Goal: Task Accomplishment & Management: Use online tool/utility

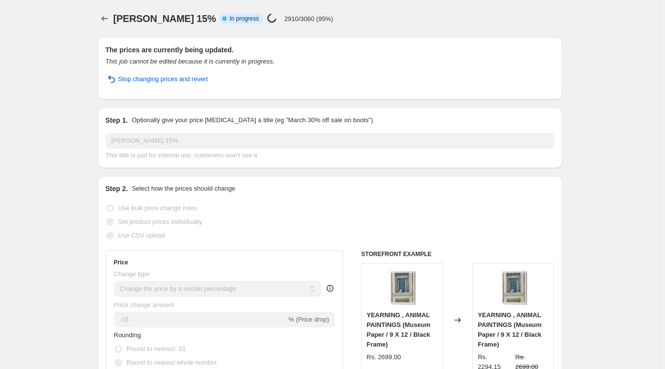
select select "percentage"
select select "collection"
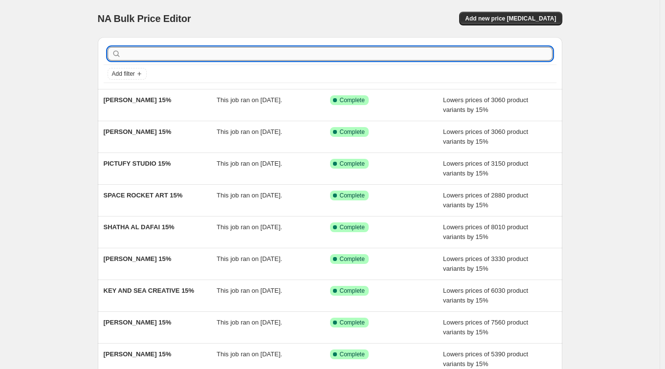
click at [172, 53] on input "text" at bounding box center [337, 54] width 429 height 14
paste input "15% DONE"
type input "15% DONE"
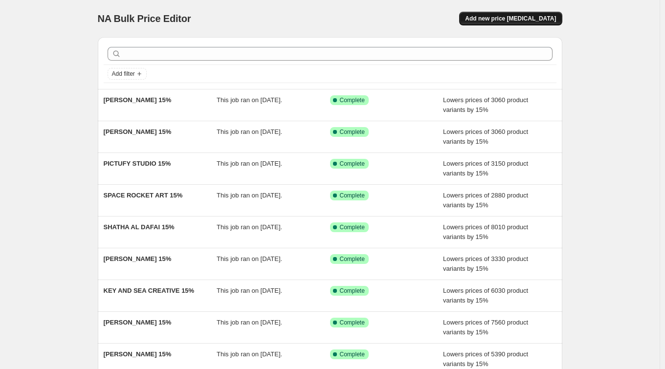
click at [515, 21] on span "Add new price [MEDICAL_DATA]" at bounding box center [510, 19] width 91 height 8
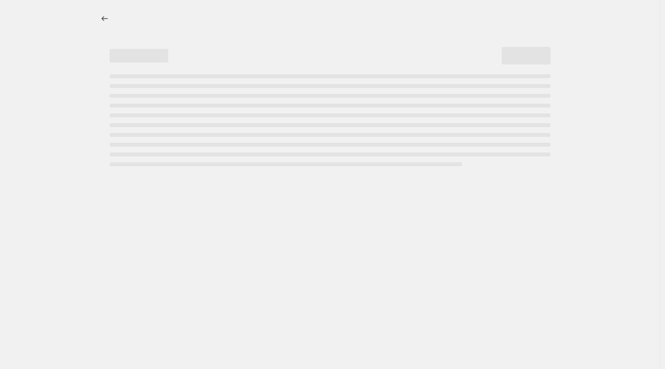
select select "percentage"
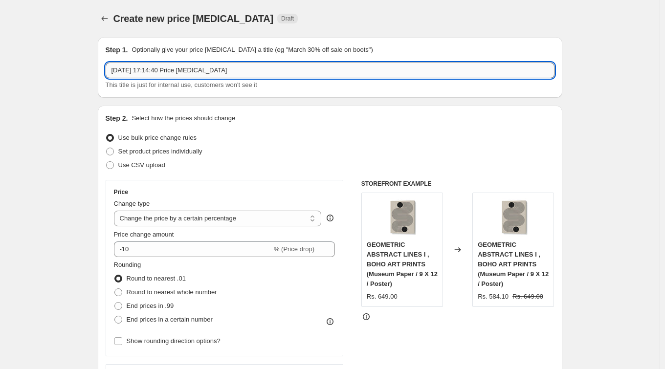
click at [248, 68] on input "23 Sept 2025, 17:14:40 Price change job" at bounding box center [330, 71] width 449 height 16
drag, startPoint x: 248, startPoint y: 68, endPoint x: 112, endPoint y: 69, distance: 135.4
click at [112, 69] on input "23 Sept 2025, 17:14:40 Price change job" at bounding box center [330, 71] width 449 height 16
paste input "LOLA PEACOCK"
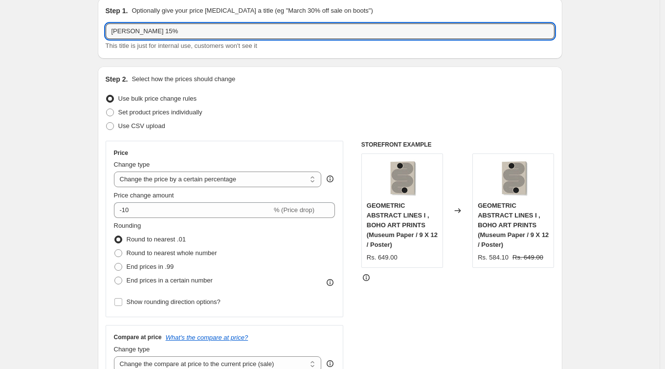
scroll to position [83, 0]
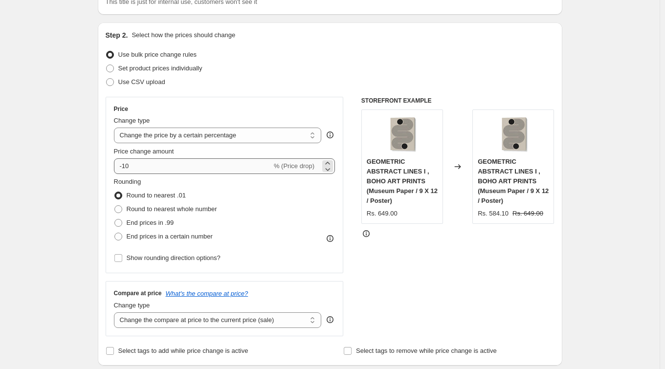
type input "LOLA PEACOCK 15%"
click at [160, 165] on input "-10" at bounding box center [193, 166] width 158 height 16
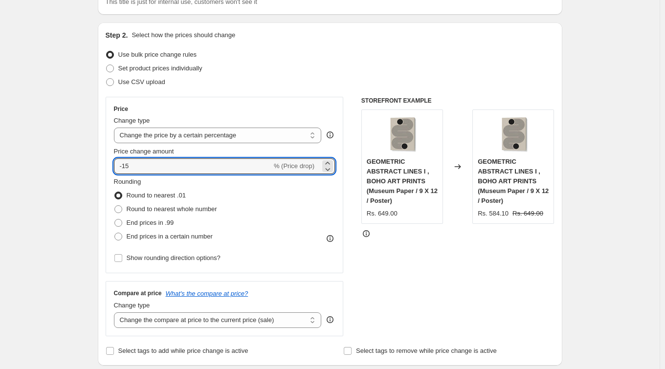
type input "-15"
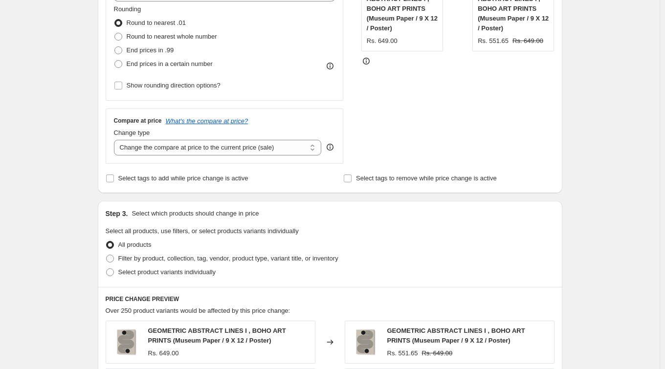
scroll to position [332, 0]
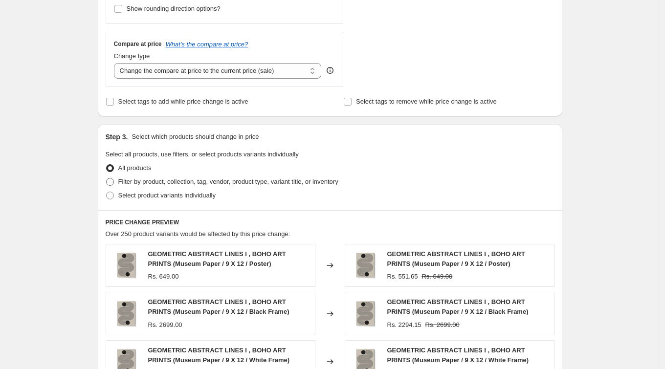
click at [154, 180] on span "Filter by product, collection, tag, vendor, product type, variant title, or inv…" at bounding box center [228, 181] width 220 height 7
click at [107, 178] on input "Filter by product, collection, tag, vendor, product type, variant title, or inv…" at bounding box center [106, 178] width 0 height 0
radio input "true"
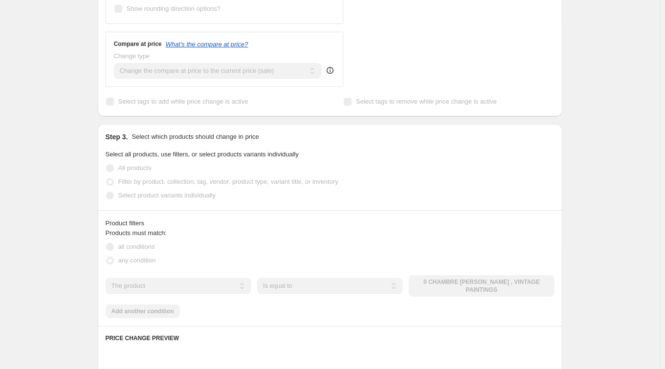
scroll to position [411, 0]
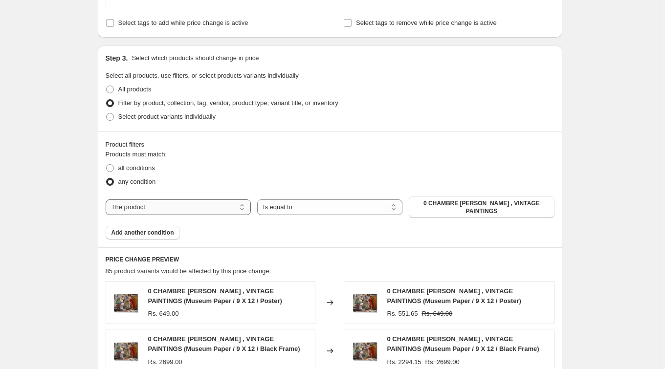
click at [197, 209] on select "The product The product's collection The product's tag The product's vendor The…" at bounding box center [178, 207] width 145 height 16
select select "collection"
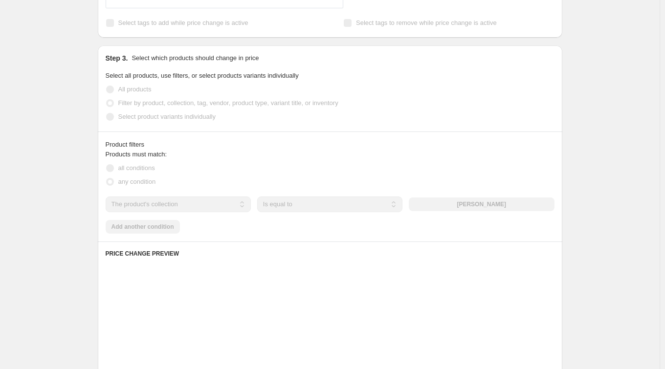
click at [483, 205] on div "The product The product's collection The product's tag The product's vendor The…" at bounding box center [330, 205] width 449 height 16
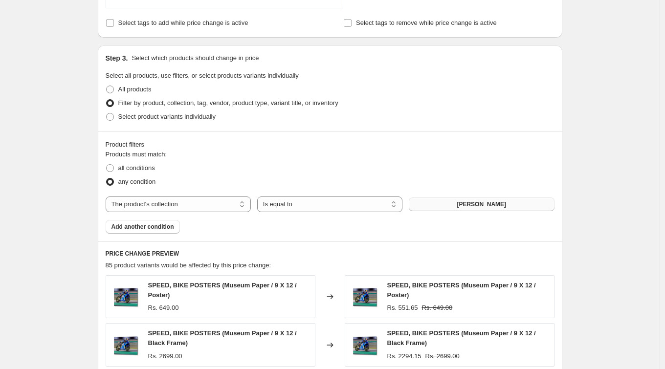
click at [483, 204] on span "ABDELKADER ALLAM" at bounding box center [481, 204] width 49 height 8
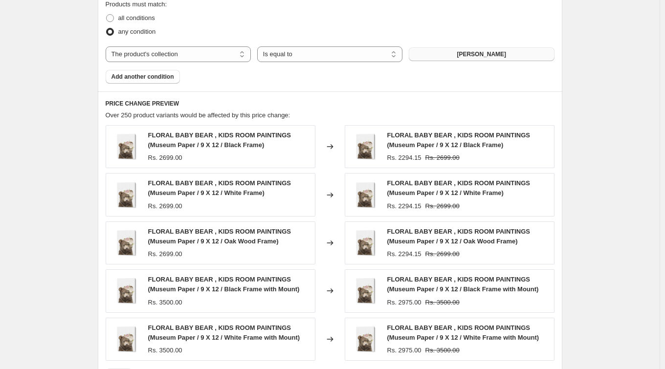
scroll to position [732, 0]
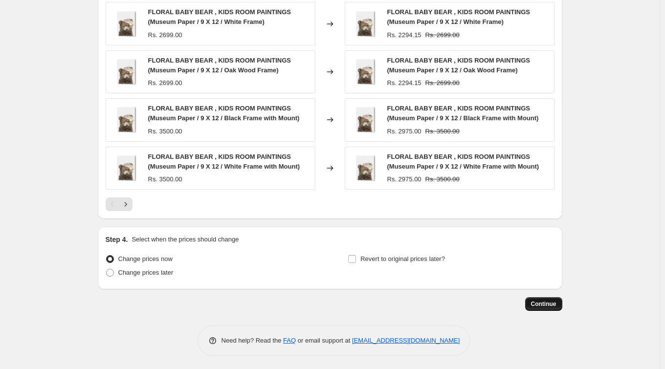
click at [547, 302] on span "Continue" at bounding box center [543, 304] width 25 height 8
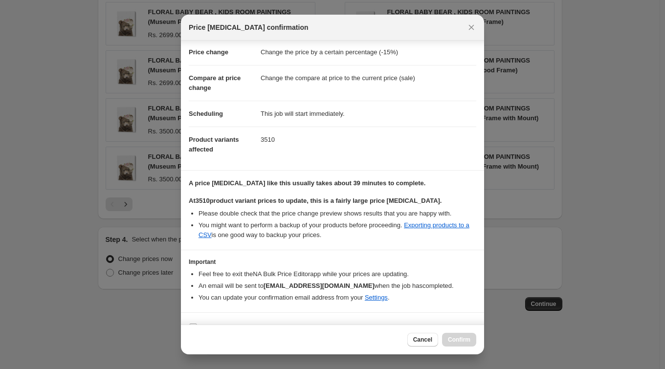
scroll to position [45, 0]
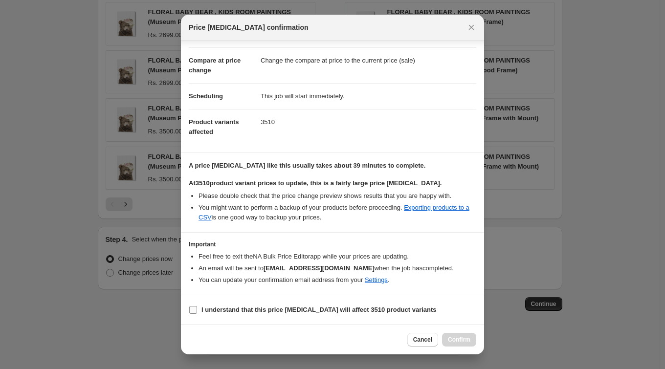
drag, startPoint x: 330, startPoint y: 312, endPoint x: 338, endPoint y: 314, distance: 7.5
click at [330, 312] on b "I understand that this price change job will affect 3510 product variants" at bounding box center [318, 309] width 235 height 7
click at [197, 312] on input "I understand that this price change job will affect 3510 product variants" at bounding box center [193, 310] width 8 height 8
checkbox input "true"
click at [463, 340] on span "Confirm" at bounding box center [459, 340] width 22 height 8
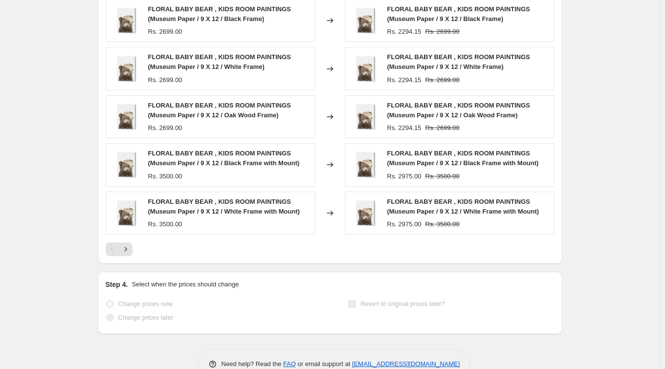
scroll to position [758, 0]
select select "percentage"
select select "collection"
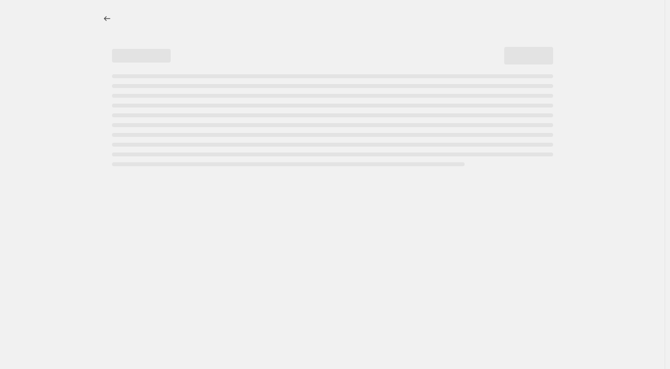
select select "percentage"
select select "collection"
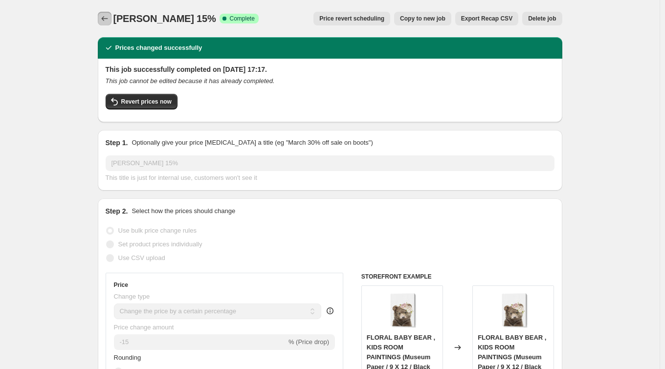
click at [104, 16] on icon "Price change jobs" at bounding box center [105, 19] width 10 height 10
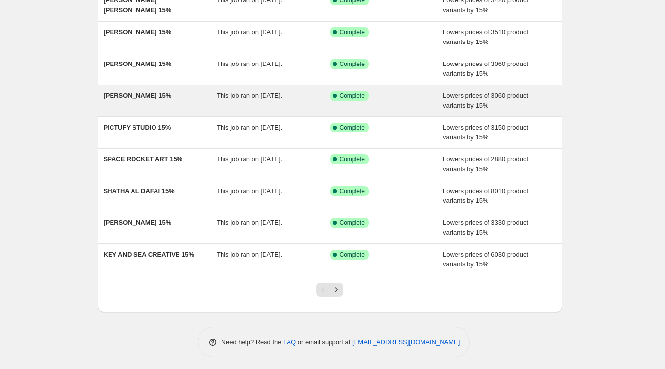
scroll to position [133, 0]
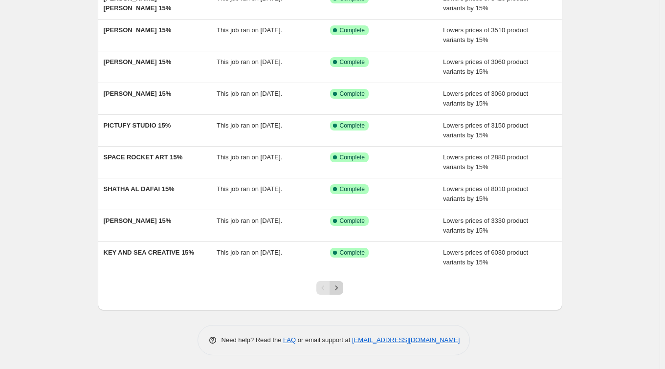
click at [336, 285] on icon "Next" at bounding box center [336, 288] width 10 height 10
click at [322, 287] on icon "Previous" at bounding box center [323, 288] width 10 height 10
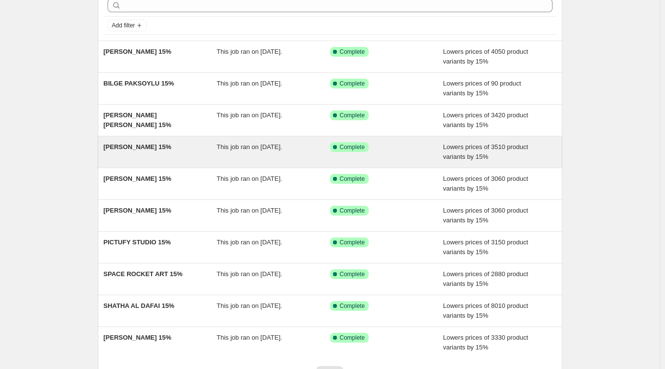
scroll to position [0, 0]
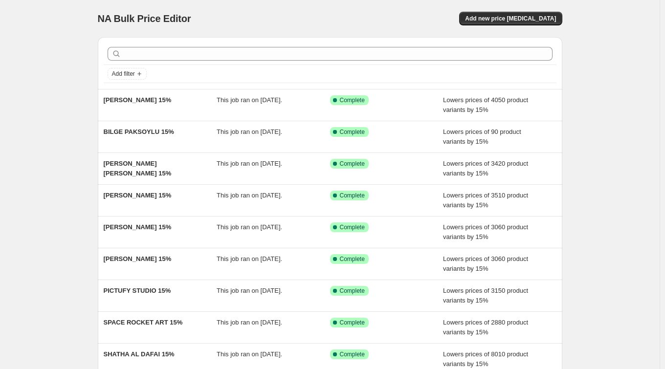
click at [187, 61] on div at bounding box center [330, 54] width 453 height 22
click at [504, 17] on span "Add new price change job" at bounding box center [510, 19] width 91 height 8
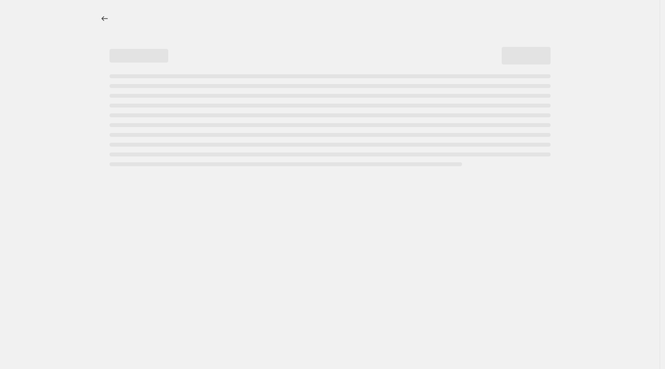
select select "percentage"
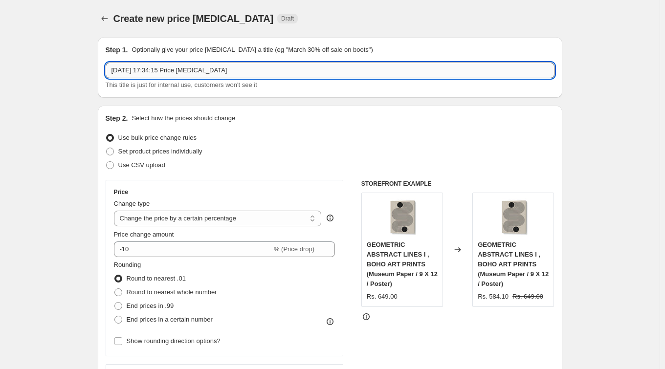
click at [260, 73] on input "23 Sept 2025, 17:34:15 Price change job" at bounding box center [330, 71] width 449 height 16
drag, startPoint x: 260, startPoint y: 74, endPoint x: 54, endPoint y: 58, distance: 206.0
paste input "ANDA BIEZA 15% DONE"
click at [168, 70] on input "ANDA BIEZA 15% DONE" at bounding box center [330, 71] width 449 height 16
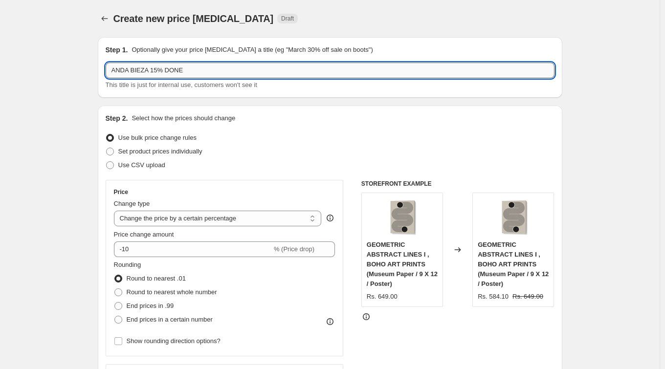
drag, startPoint x: 166, startPoint y: 71, endPoint x: 205, endPoint y: 71, distance: 38.6
click at [205, 71] on input "ANDA BIEZA 15% DONE" at bounding box center [330, 71] width 449 height 16
type input "ANDA BIEZA 15%"
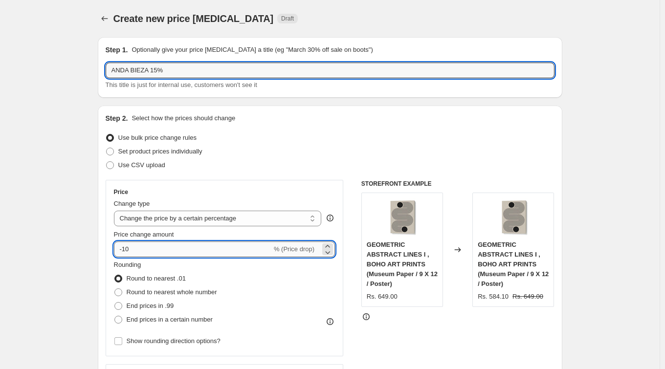
click at [163, 250] on input "-10" at bounding box center [193, 249] width 158 height 16
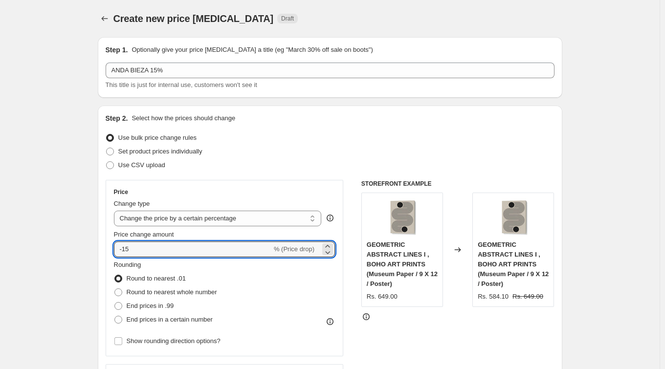
type input "-15"
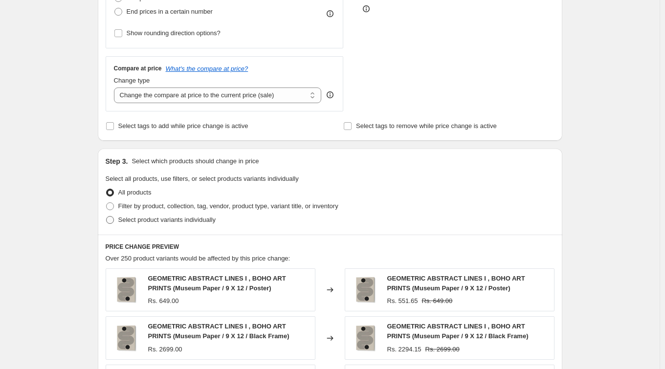
scroll to position [309, 0]
click at [169, 208] on span "Filter by product, collection, tag, vendor, product type, variant title, or inv…" at bounding box center [228, 204] width 220 height 7
click at [107, 202] on input "Filter by product, collection, tag, vendor, product type, variant title, or inv…" at bounding box center [106, 201] width 0 height 0
radio input "true"
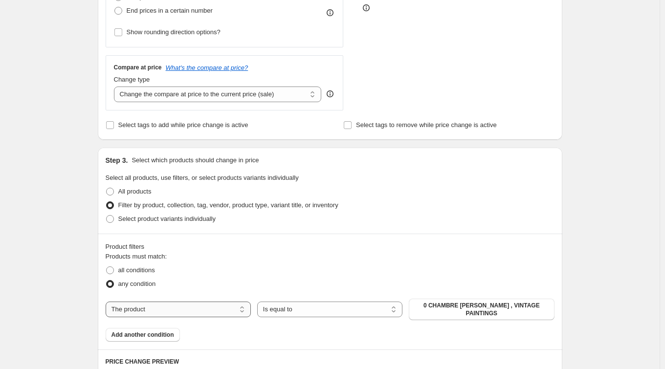
click at [193, 310] on select "The product The product's collection The product's tag The product's vendor The…" at bounding box center [178, 310] width 145 height 16
select select "collection"
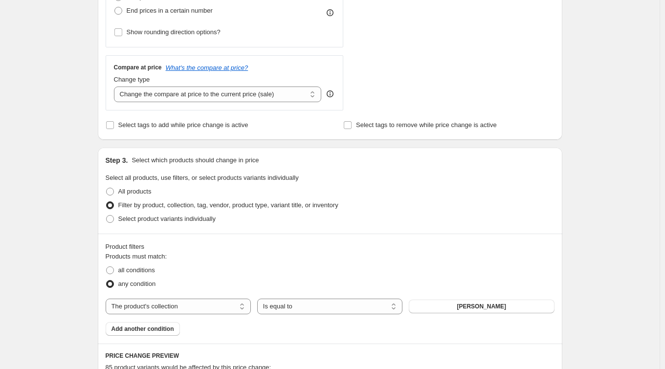
click at [457, 305] on span "ABDELKADER ALLAM" at bounding box center [481, 307] width 49 height 8
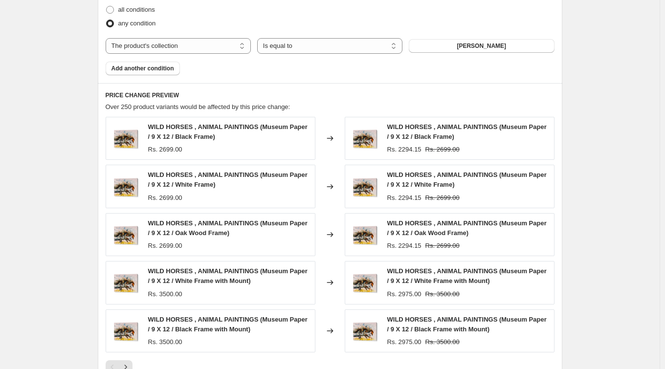
scroll to position [732, 0]
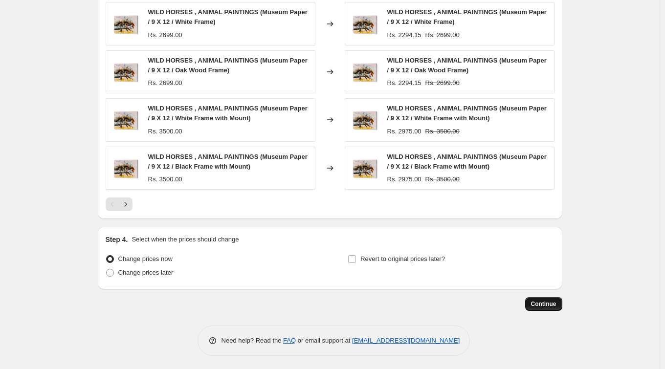
click at [553, 304] on span "Continue" at bounding box center [543, 304] width 25 height 8
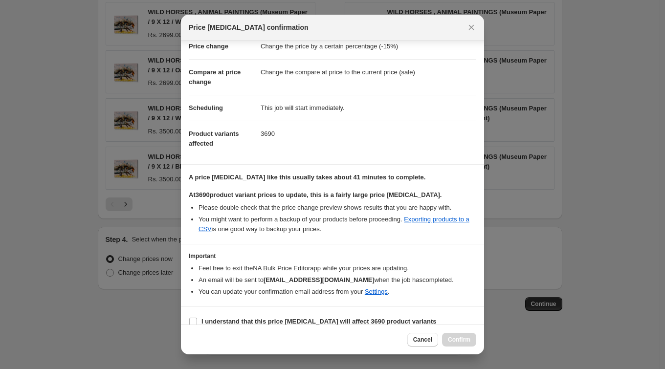
scroll to position [45, 0]
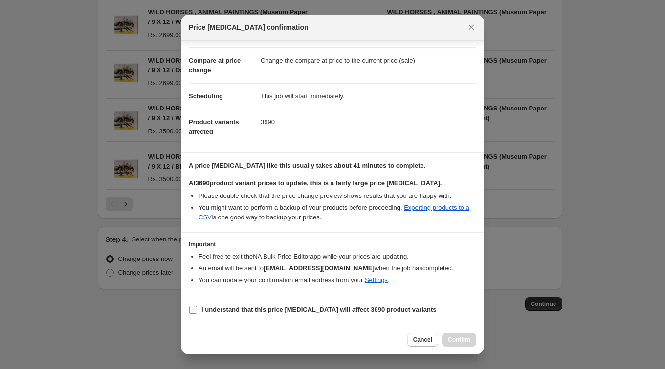
click at [284, 310] on b "I understand that this price change job will affect 3690 product variants" at bounding box center [318, 309] width 235 height 7
click at [197, 310] on input "I understand that this price change job will affect 3690 product variants" at bounding box center [193, 310] width 8 height 8
checkbox input "true"
click at [458, 338] on span "Confirm" at bounding box center [459, 340] width 22 height 8
type input "ANDA BIEZA 15%"
